Goal: Task Accomplishment & Management: Manage account settings

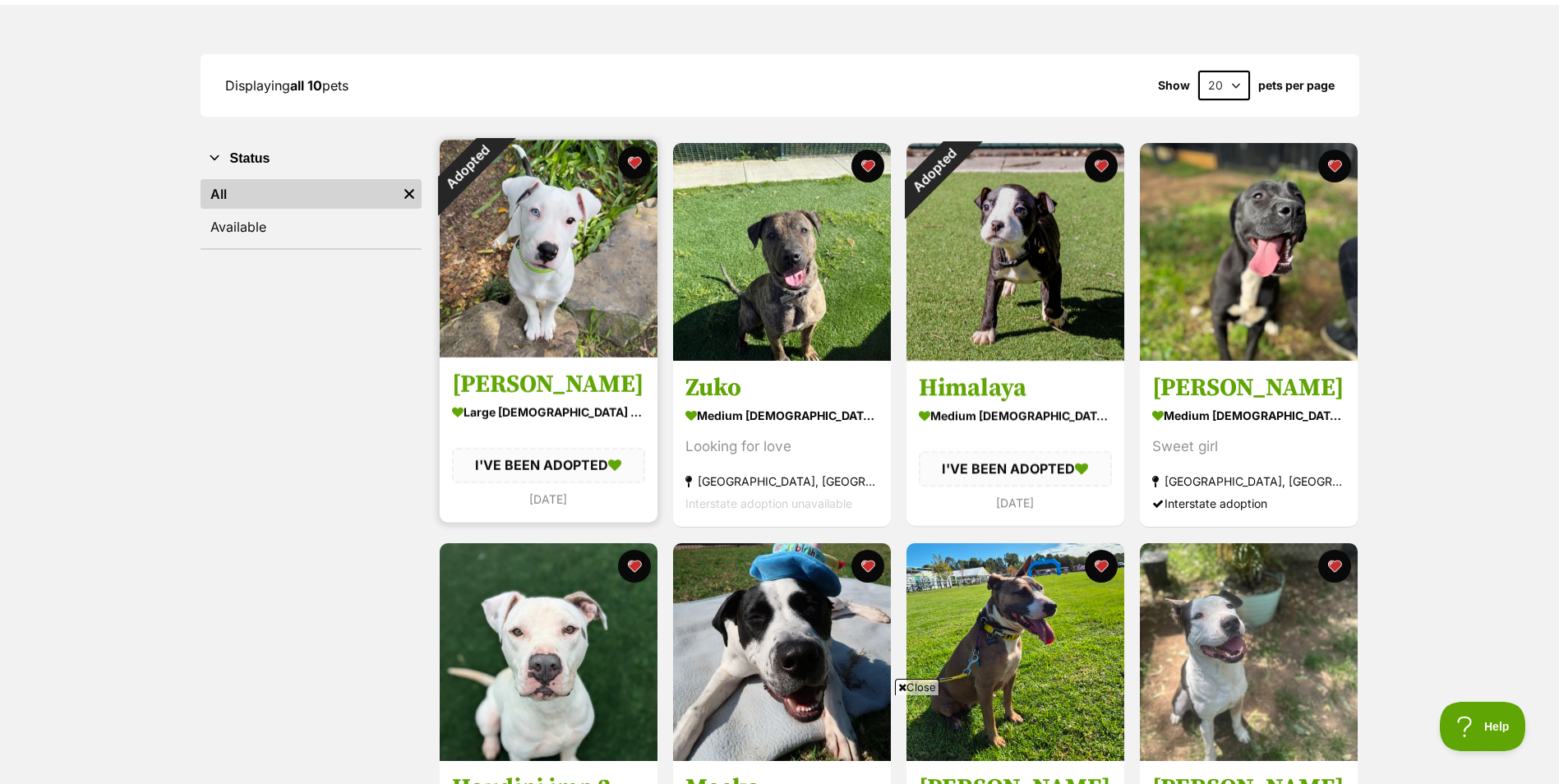
scroll to position [164, 0]
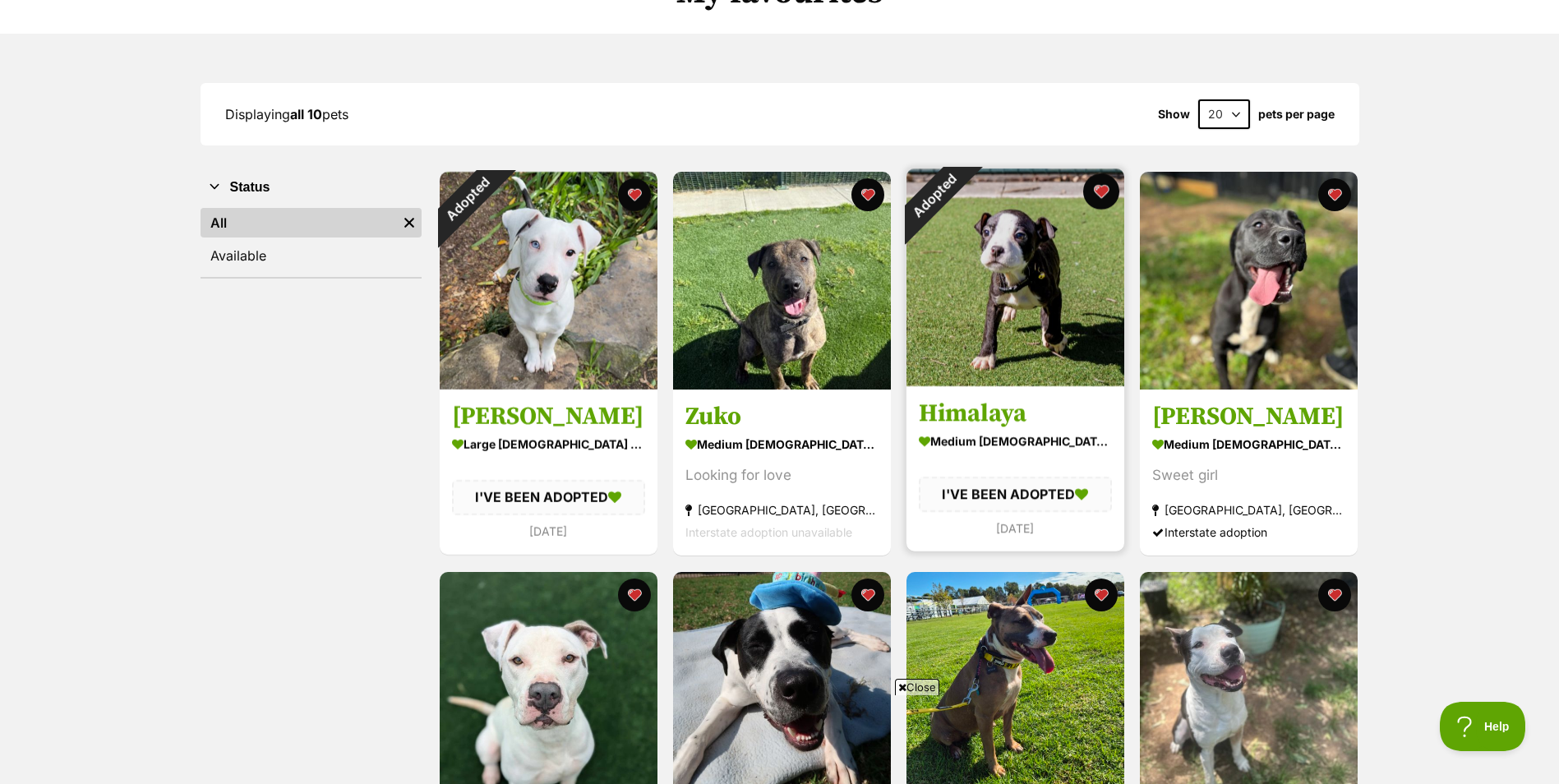
click at [1099, 182] on button "favourite" at bounding box center [1101, 191] width 36 height 36
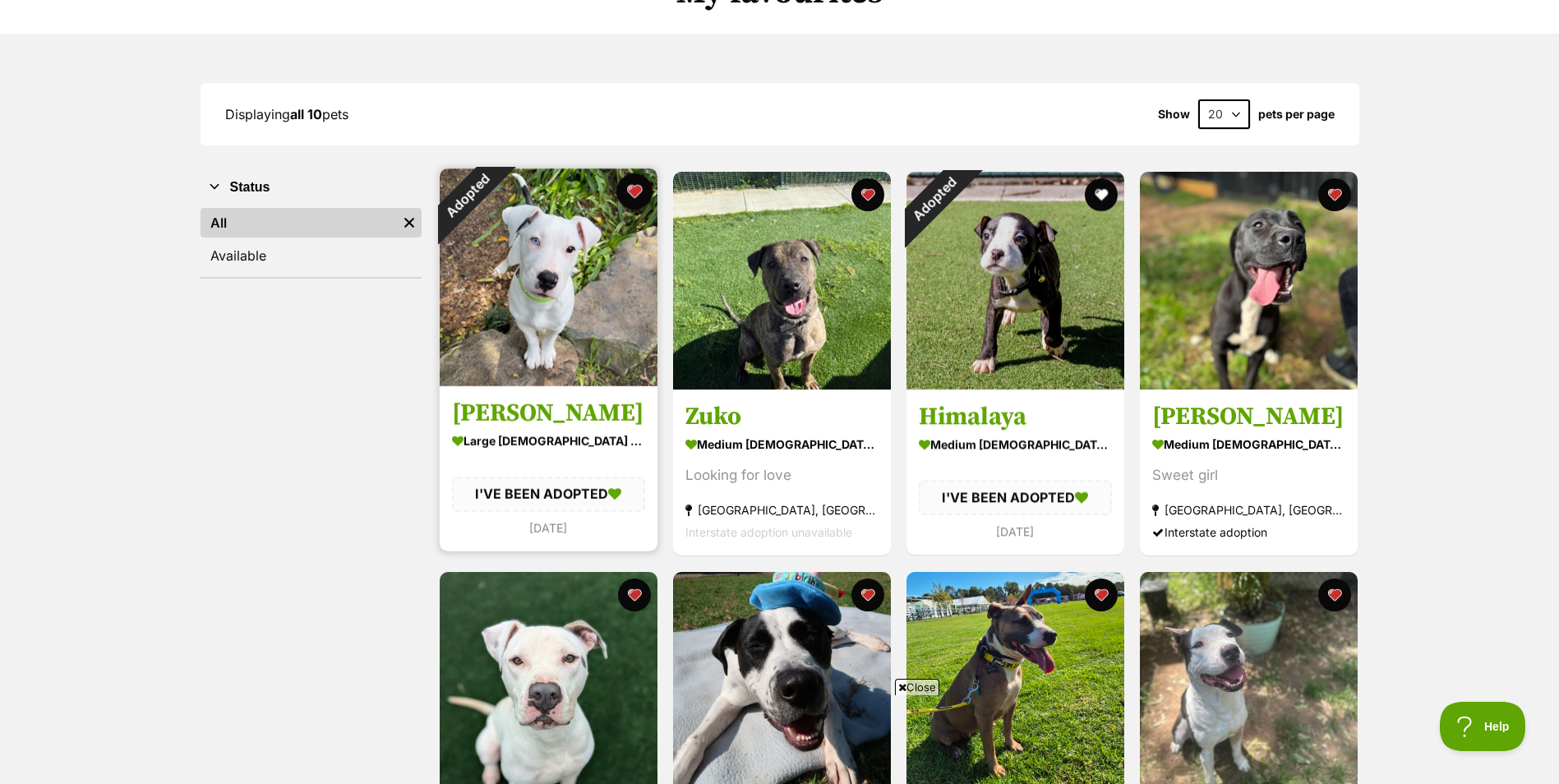
click at [642, 190] on button "favourite" at bounding box center [635, 191] width 36 height 36
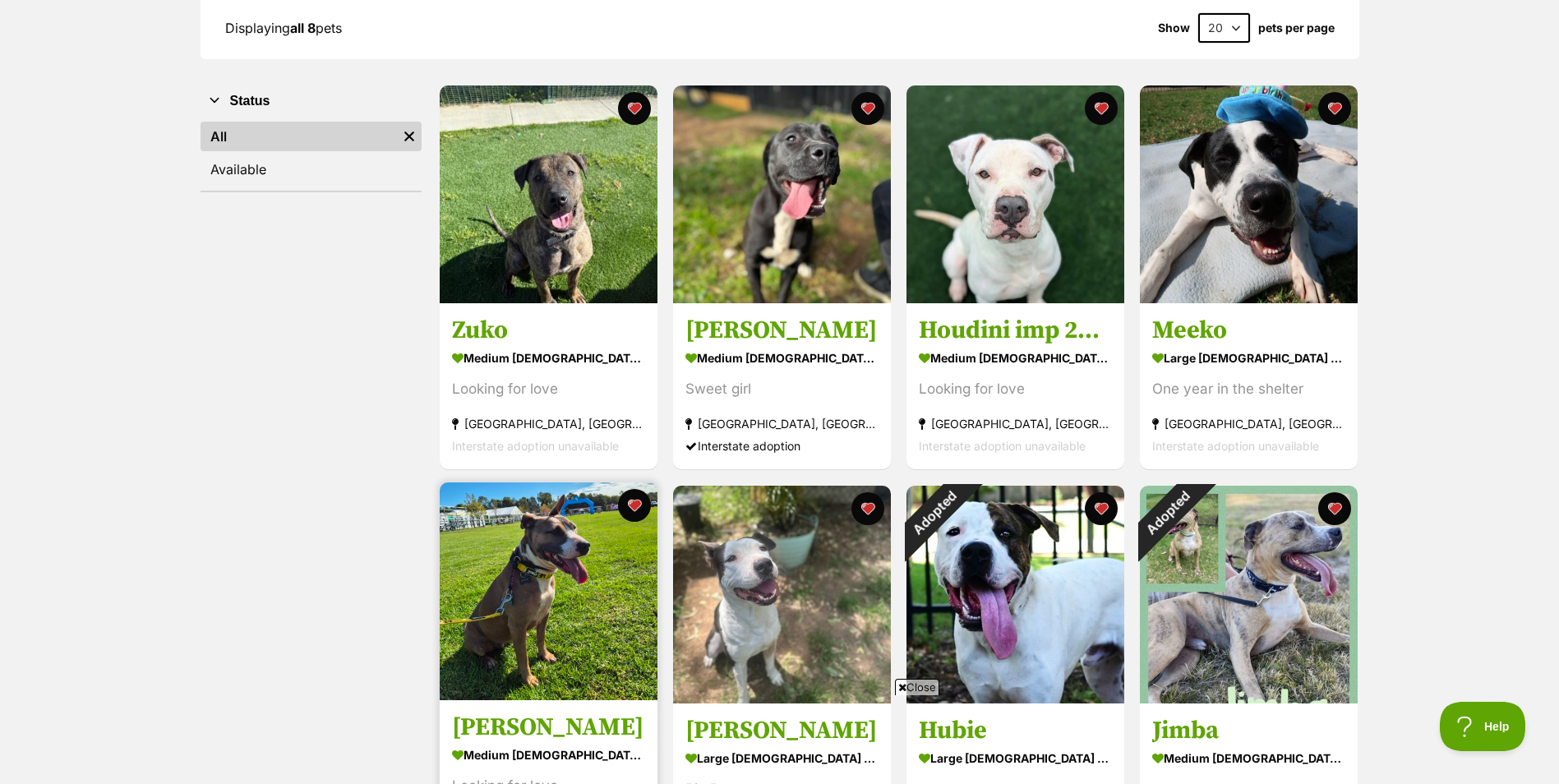
scroll to position [247, 0]
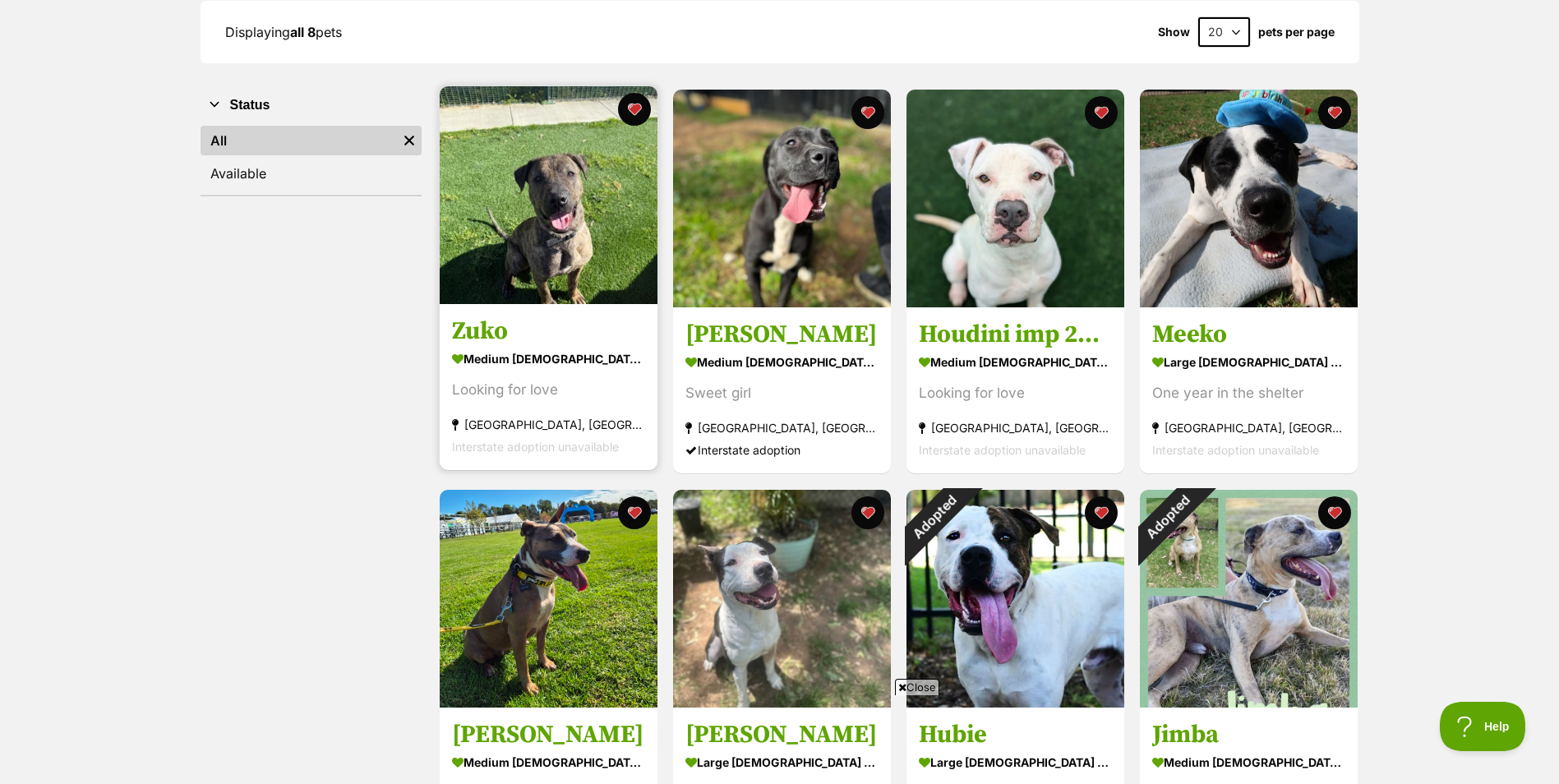
click at [523, 291] on img at bounding box center [548, 195] width 218 height 218
click at [634, 108] on button "favourite" at bounding box center [635, 109] width 36 height 36
